Goal: Information Seeking & Learning: Learn about a topic

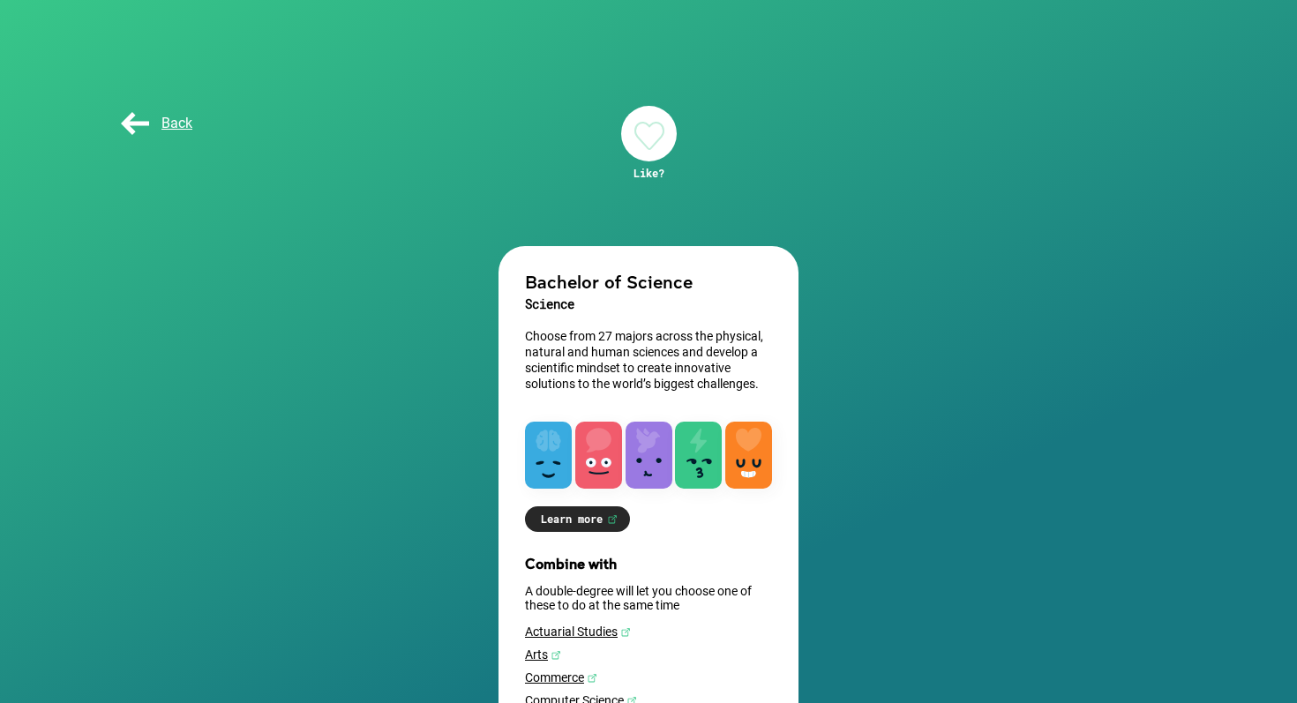
click at [655, 138] on div at bounding box center [649, 134] width 56 height 56
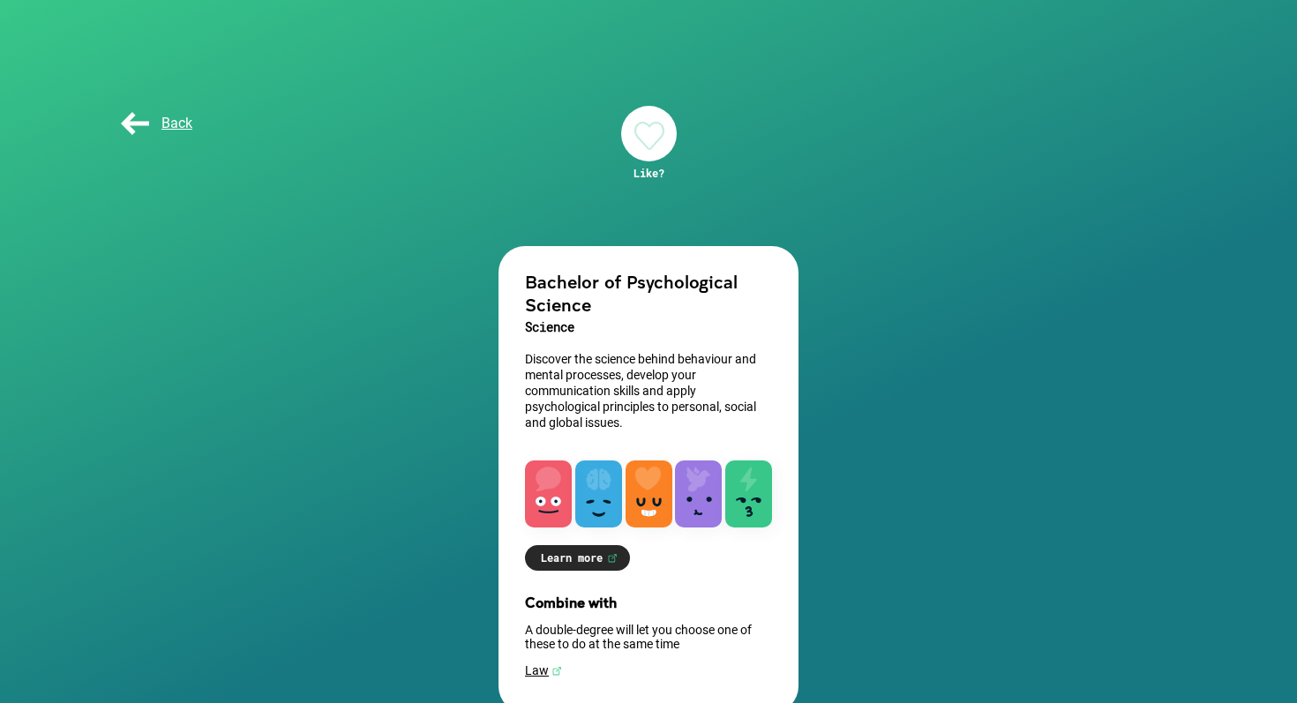
scroll to position [37, 0]
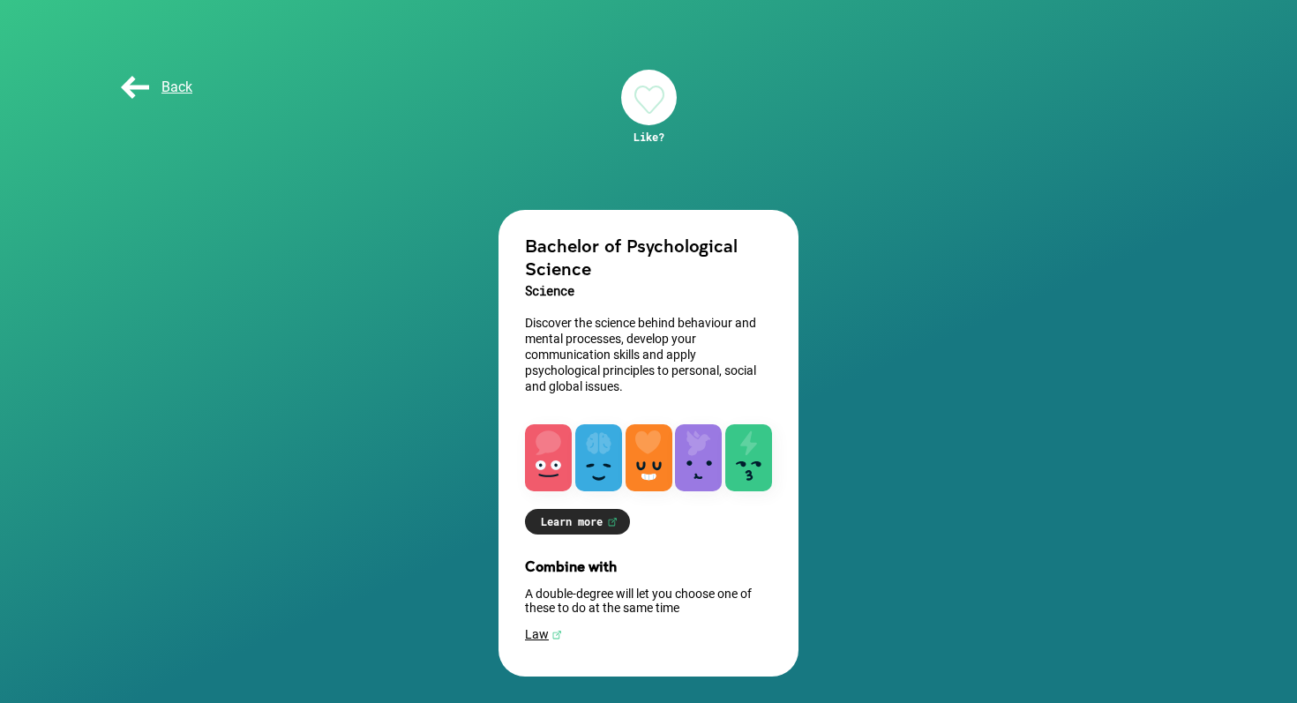
click at [650, 101] on div at bounding box center [649, 98] width 56 height 56
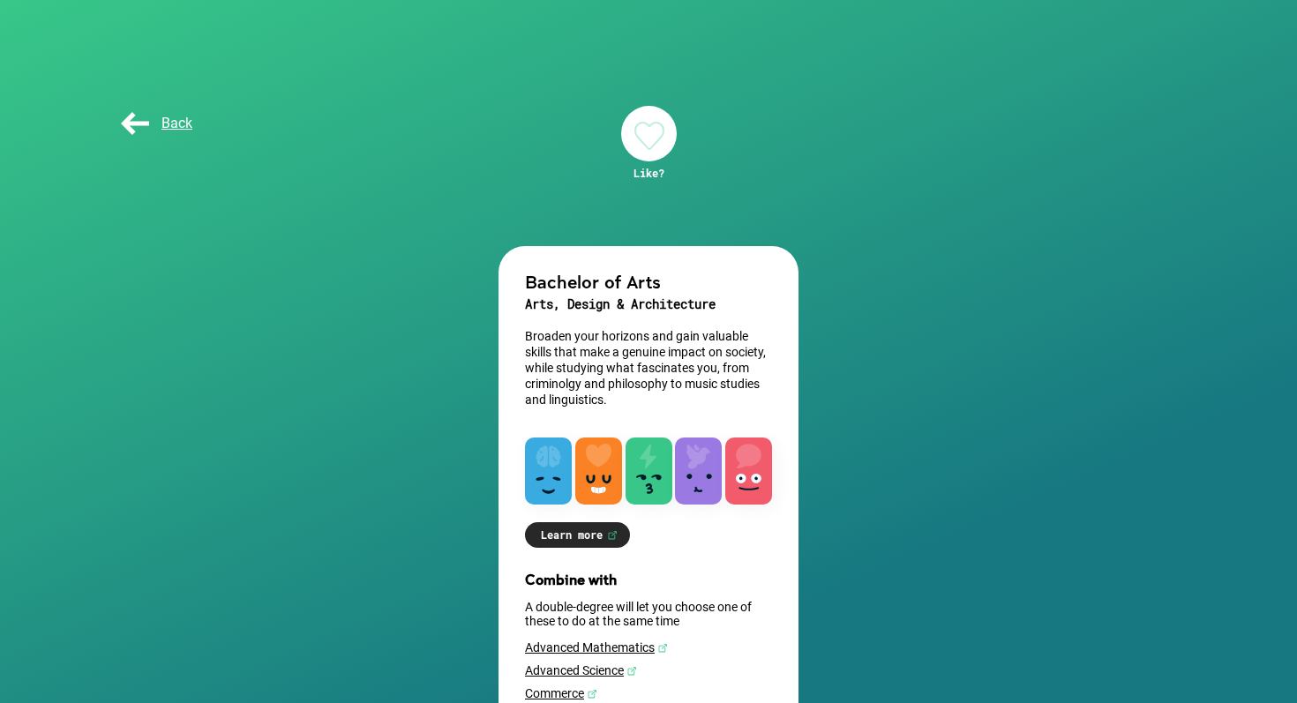
click at [656, 130] on div at bounding box center [649, 134] width 56 height 56
